Goal: Task Accomplishment & Management: Manage account settings

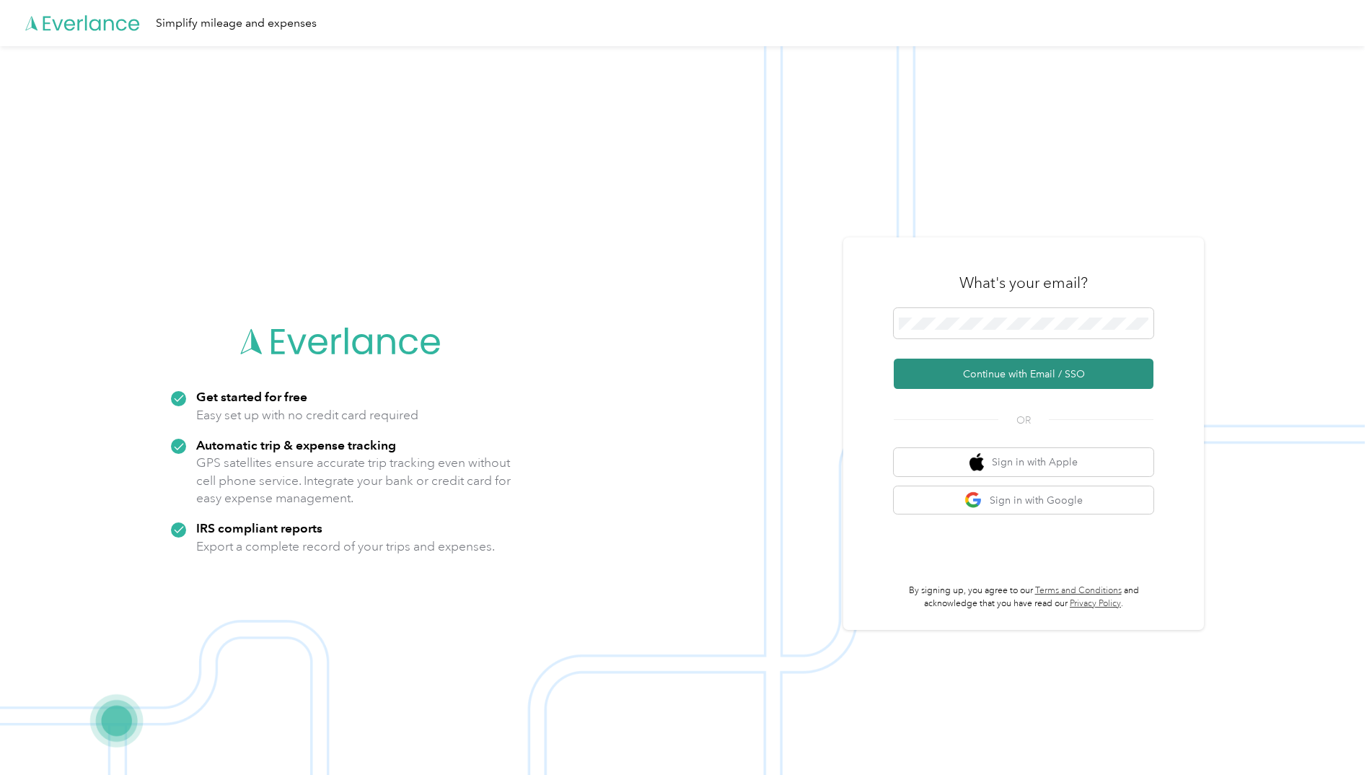
click at [983, 375] on button "Continue with Email / SSO" at bounding box center [1024, 374] width 260 height 30
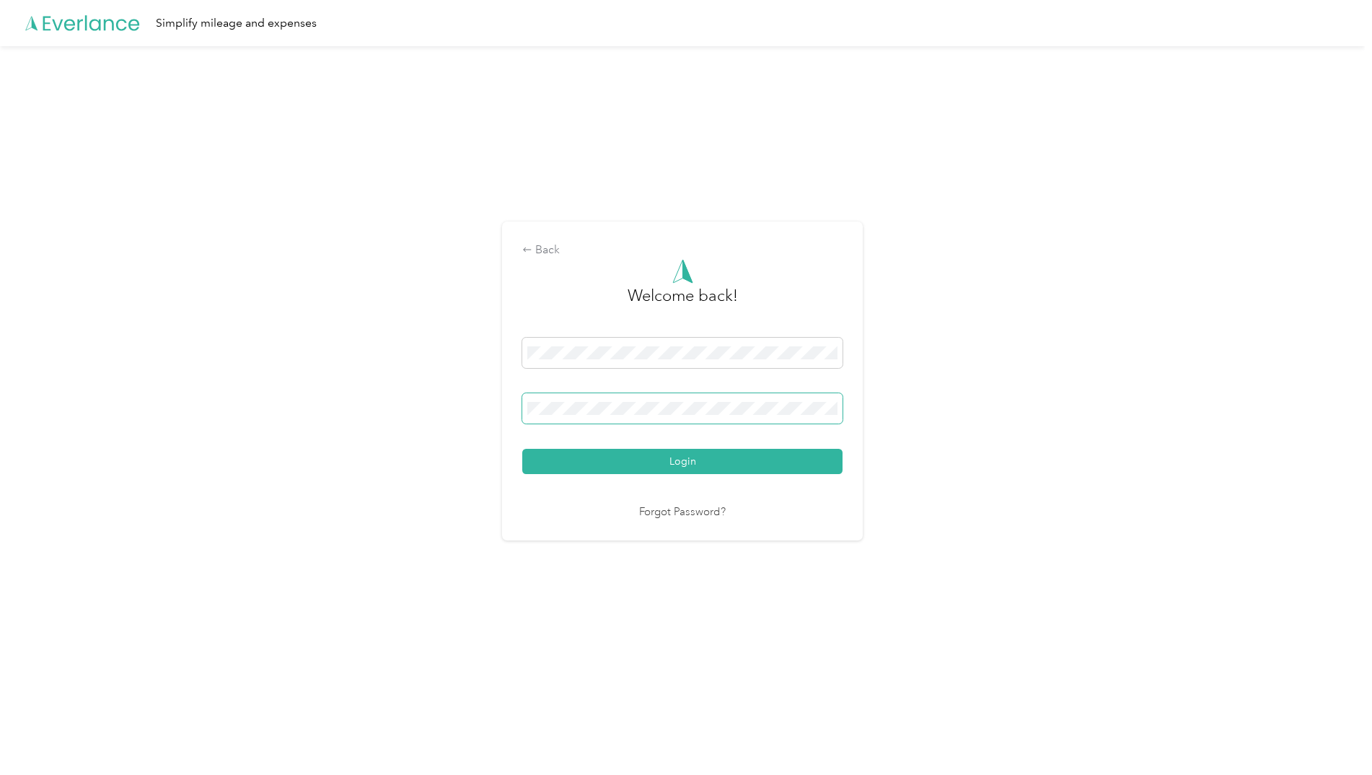
click at [522, 449] on button "Login" at bounding box center [682, 461] width 320 height 25
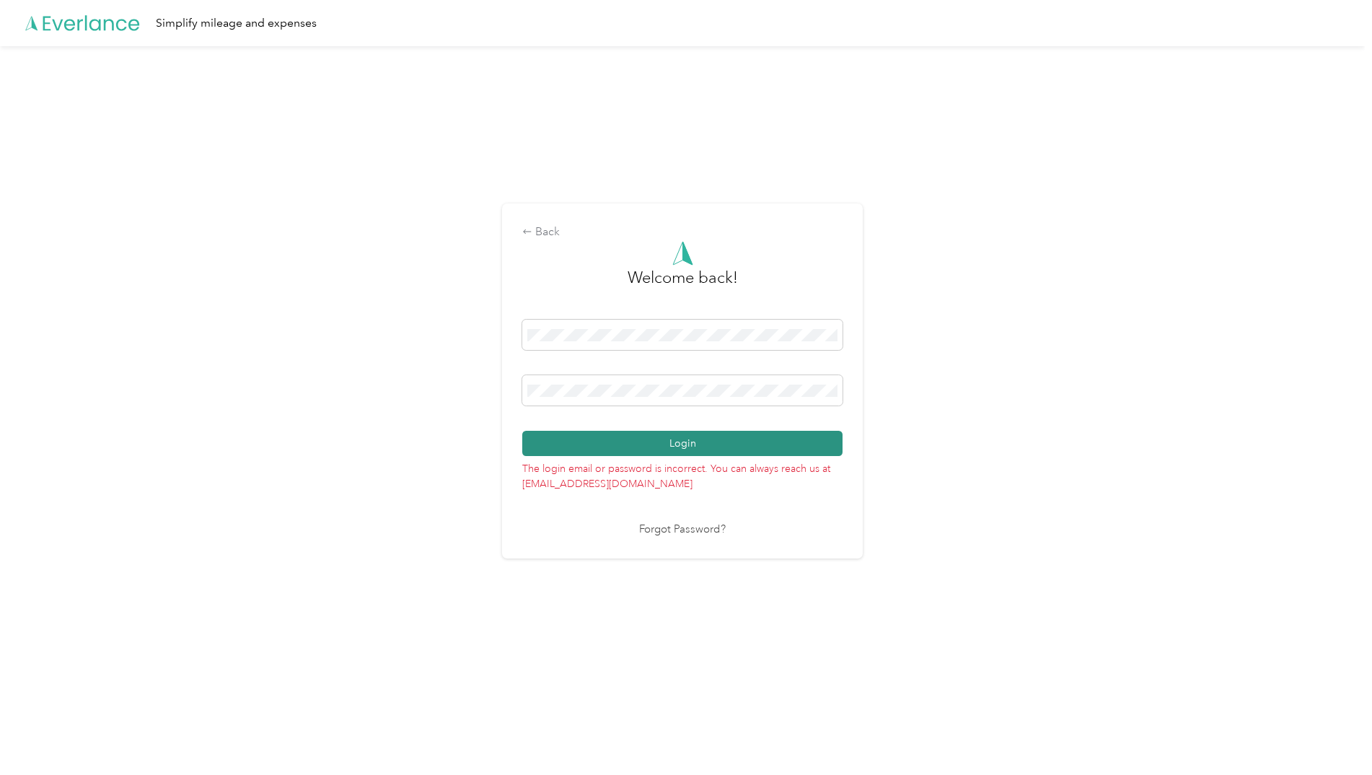
click at [646, 441] on button "Login" at bounding box center [682, 443] width 320 height 25
click at [356, 382] on div "Back Welcome back! Login The login email or password is incorrect. You can alwa…" at bounding box center [682, 387] width 1365 height 682
click at [681, 442] on button "Login" at bounding box center [682, 443] width 320 height 25
